Goal: Transaction & Acquisition: Purchase product/service

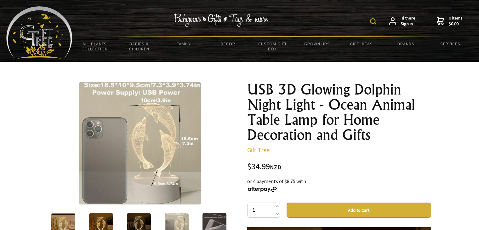
scroll to position [25, 0]
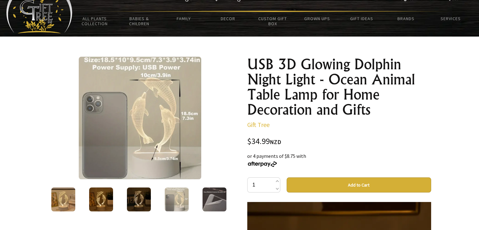
click at [211, 201] on img at bounding box center [214, 199] width 24 height 24
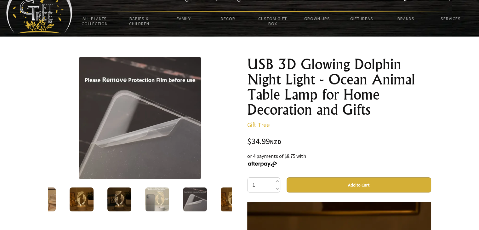
click at [231, 198] on img at bounding box center [233, 199] width 24 height 24
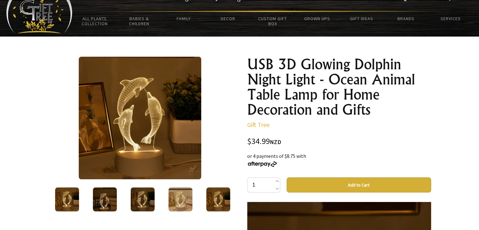
click at [106, 201] on img at bounding box center [105, 199] width 24 height 24
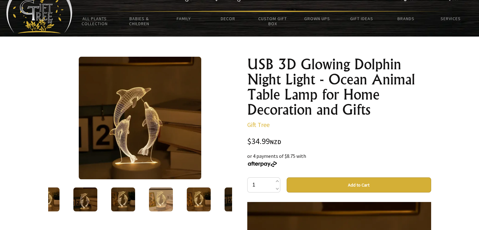
click at [123, 201] on img at bounding box center [123, 199] width 24 height 24
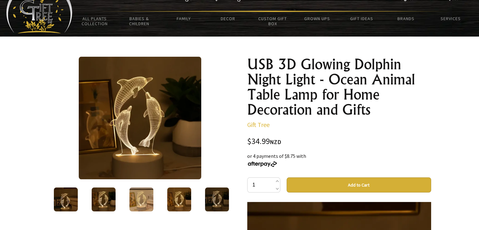
click at [174, 198] on img at bounding box center [179, 199] width 24 height 24
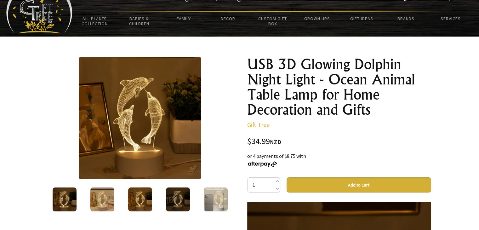
click at [68, 205] on img at bounding box center [65, 199] width 24 height 24
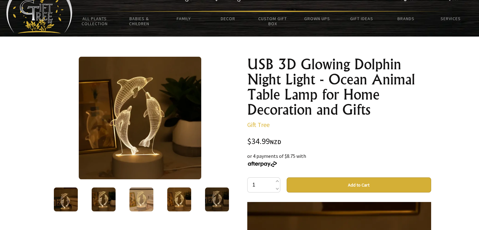
click at [77, 195] on img at bounding box center [66, 199] width 24 height 24
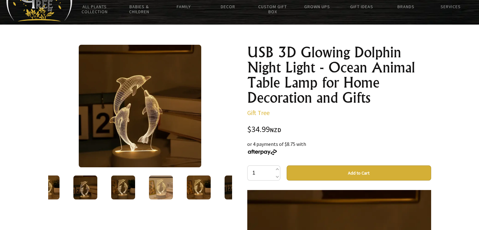
scroll to position [37, 0]
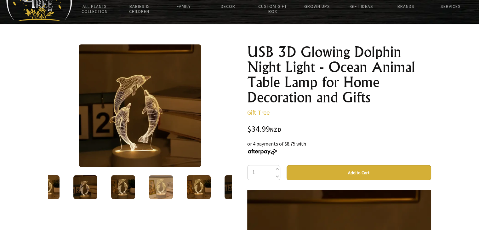
click at [55, 187] on img at bounding box center [48, 187] width 24 height 24
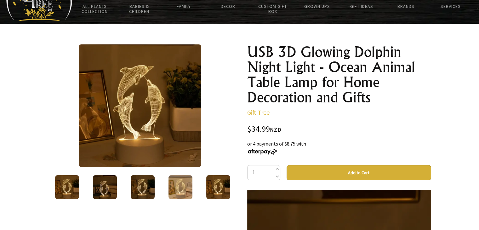
click at [110, 186] on img at bounding box center [105, 187] width 24 height 24
